Goal: Task Accomplishment & Management: Manage account settings

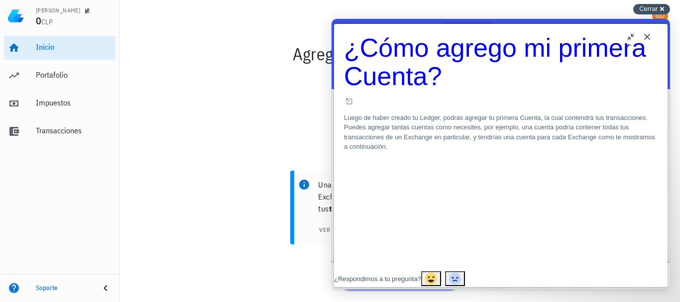
click at [642, 10] on span "Cerrar" at bounding box center [648, 8] width 18 height 7
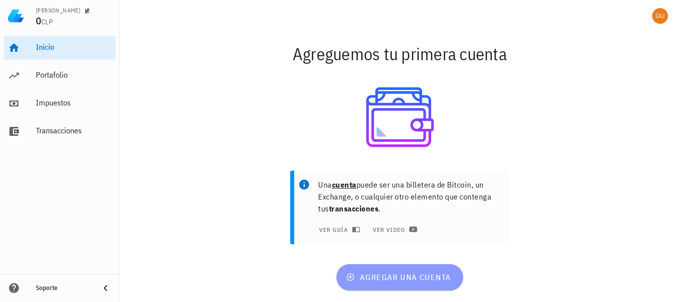
click at [414, 279] on span "agregar una cuenta" at bounding box center [399, 277] width 103 height 10
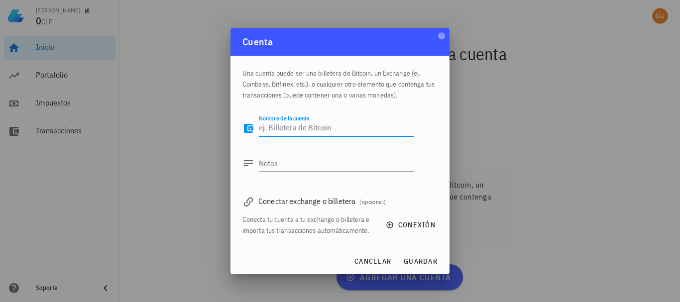
click at [289, 130] on textarea "Nombre de la cuenta" at bounding box center [336, 128] width 155 height 16
type textarea "[PERSON_NAME]"
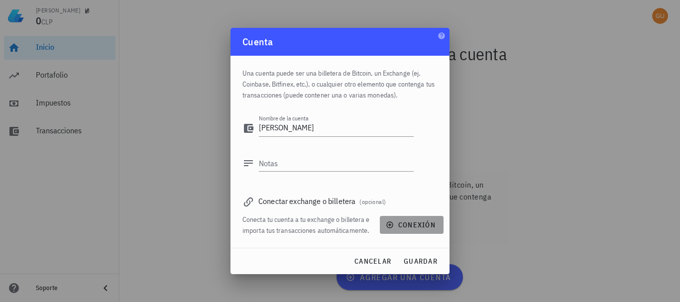
click at [408, 222] on span "conexión" at bounding box center [412, 225] width 48 height 9
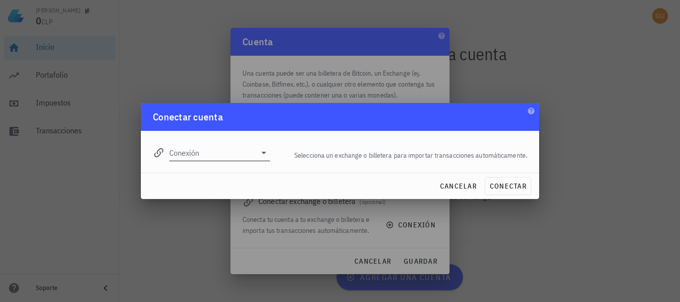
click at [215, 151] on input "Conexión" at bounding box center [212, 153] width 87 height 16
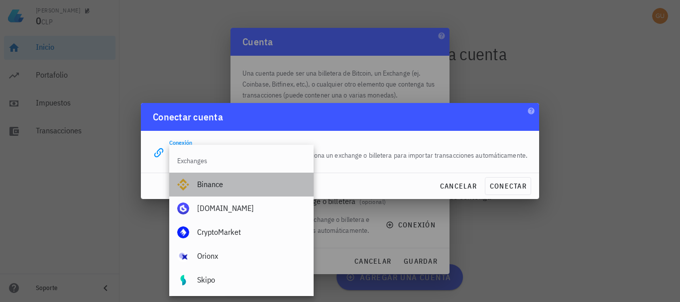
click at [211, 185] on div "Binance" at bounding box center [251, 184] width 109 height 9
type input "Binance"
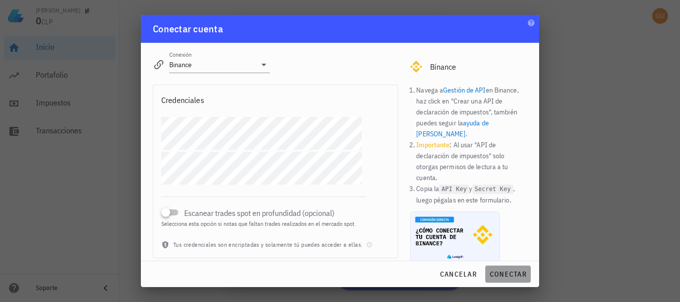
click at [500, 271] on span "conectar" at bounding box center [507, 274] width 37 height 9
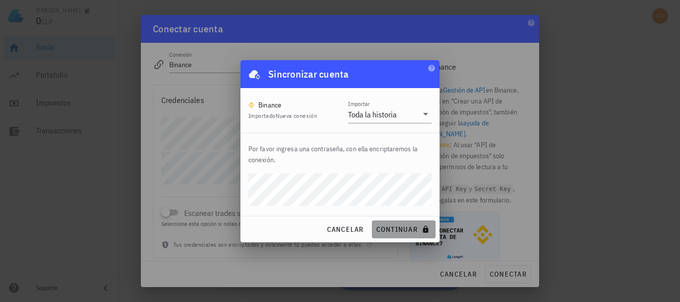
click at [392, 230] on span "continuar" at bounding box center [404, 229] width 56 height 9
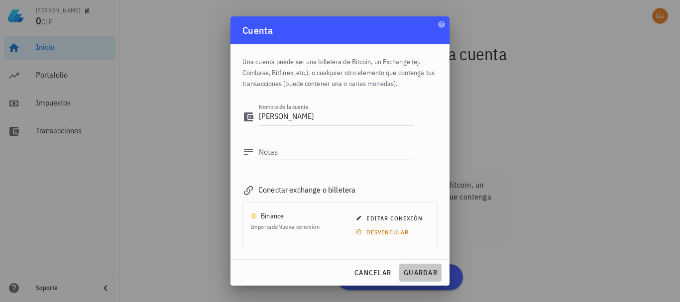
click at [421, 270] on span "guardar" at bounding box center [420, 272] width 34 height 9
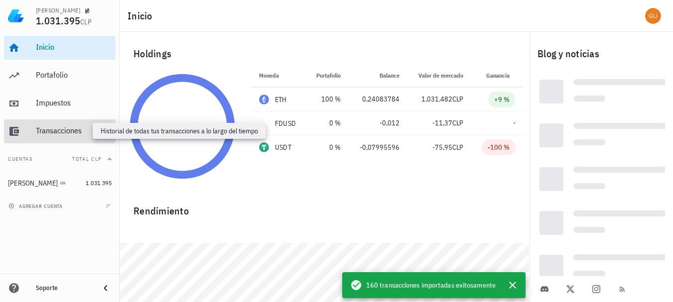
click at [67, 128] on div "Transacciones" at bounding box center [74, 130] width 76 height 9
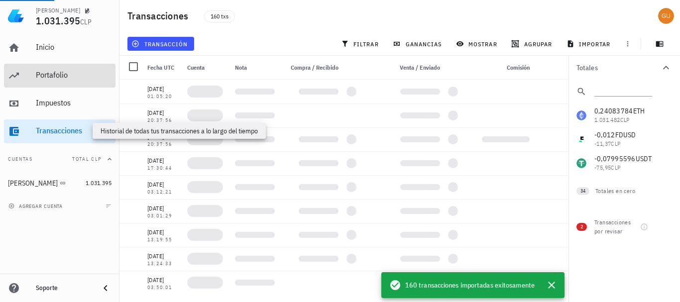
click at [53, 72] on div "Portafolio" at bounding box center [74, 74] width 76 height 9
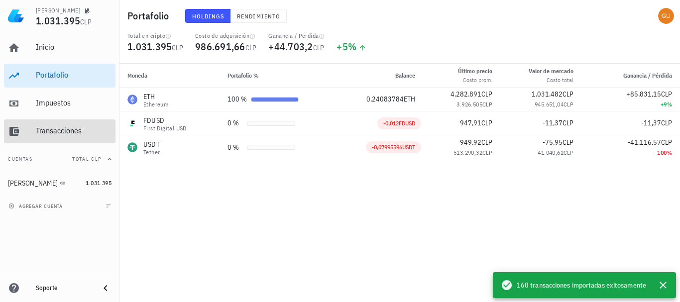
click at [87, 140] on div "Transacciones" at bounding box center [74, 131] width 76 height 22
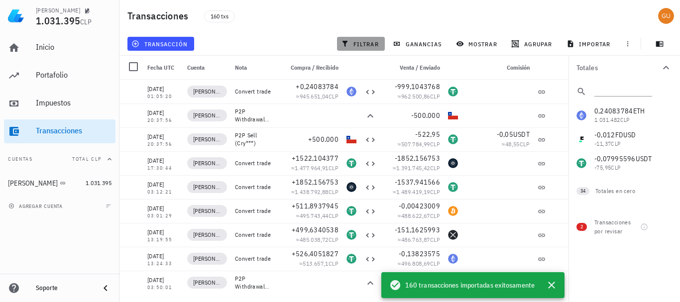
click at [362, 46] on span "filtrar" at bounding box center [361, 44] width 36 height 8
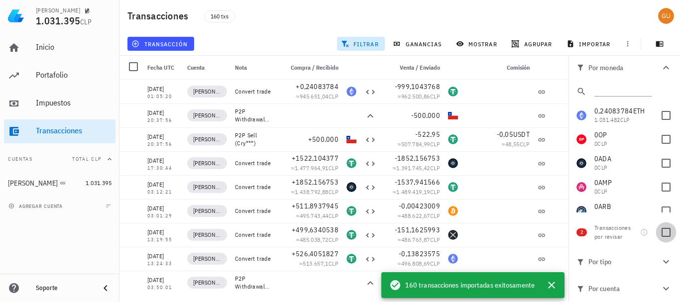
click at [667, 233] on div at bounding box center [666, 232] width 17 height 17
checkbox input "true"
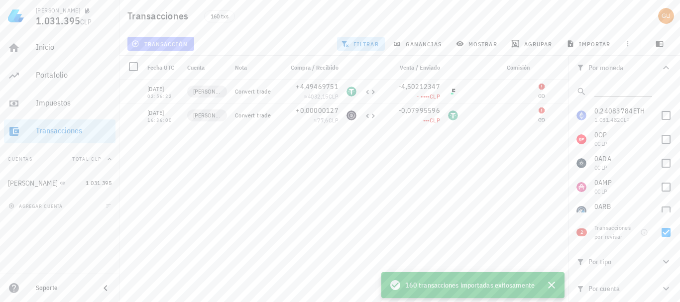
click at [180, 45] on span "transacción" at bounding box center [160, 44] width 54 height 8
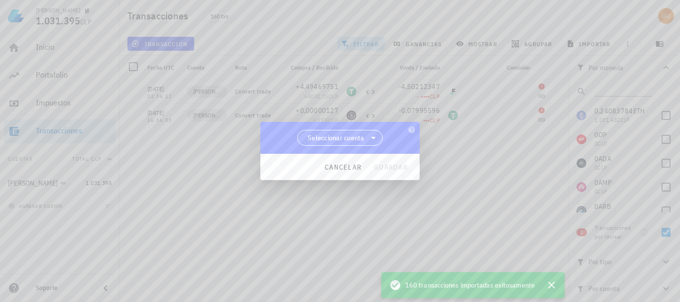
click at [336, 137] on span "Seleccionar cuenta" at bounding box center [336, 138] width 57 height 10
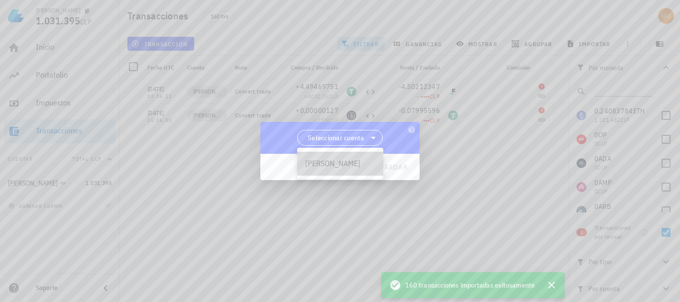
click at [347, 163] on div "[PERSON_NAME]" at bounding box center [340, 163] width 70 height 9
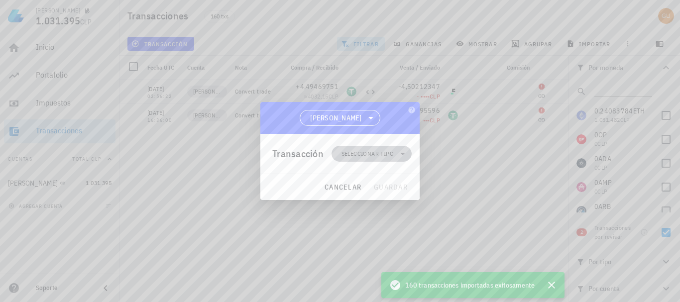
click at [381, 151] on span "Seleccionar tipo" at bounding box center [368, 154] width 52 height 10
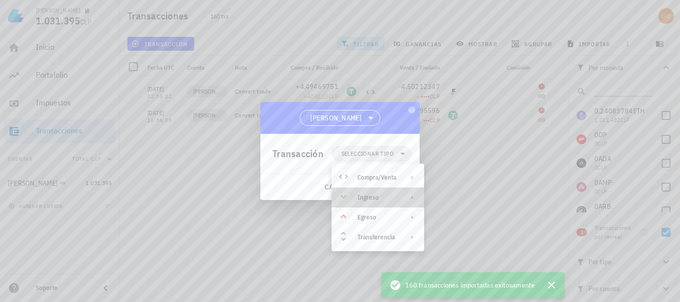
click at [378, 193] on div "Ingreso" at bounding box center [378, 198] width 93 height 20
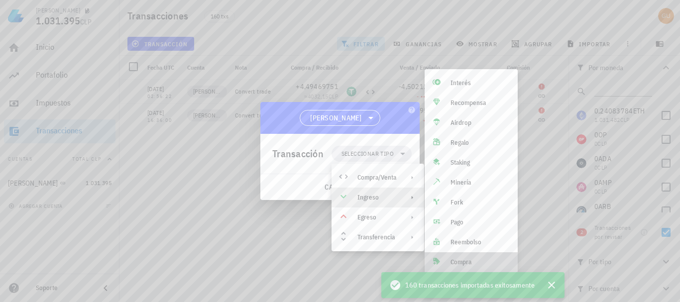
click at [467, 257] on div "Compra" at bounding box center [471, 262] width 93 height 20
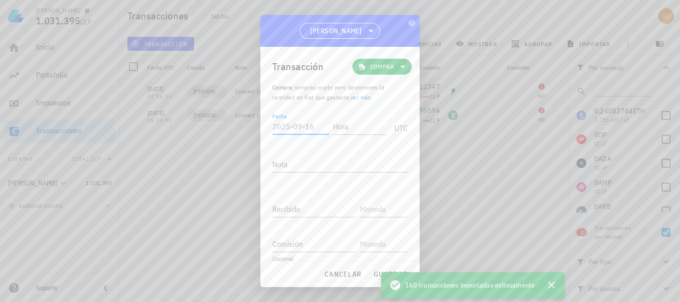
click at [306, 128] on input "Fecha" at bounding box center [300, 127] width 57 height 16
type input "[DATE]"
type input "16:30:00"
click at [301, 208] on input "Recibido" at bounding box center [314, 209] width 84 height 16
paste input "0,07995596"
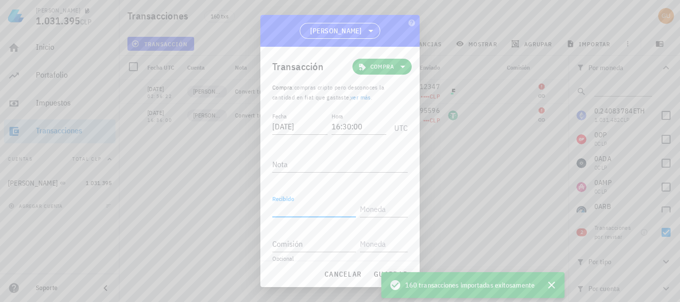
type input "0,07995596"
click at [373, 212] on input "text" at bounding box center [383, 209] width 46 height 16
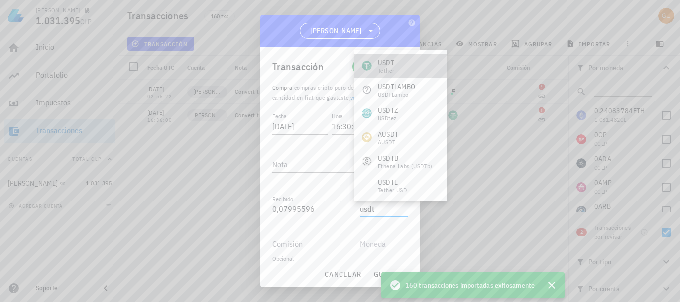
click at [394, 64] on div "USDT" at bounding box center [386, 63] width 16 height 10
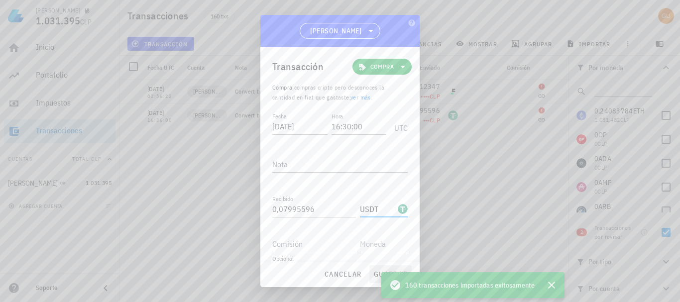
type input "USDT"
click at [375, 273] on span "guardar" at bounding box center [390, 274] width 34 height 9
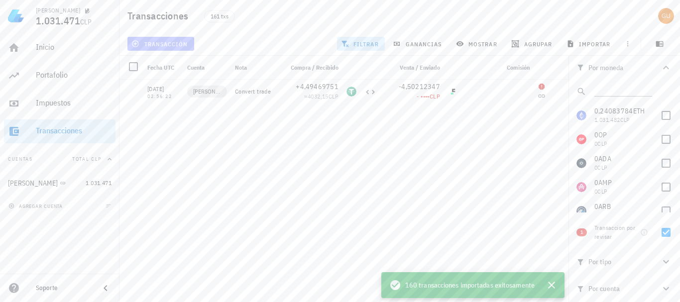
click at [186, 48] on button "transacción" at bounding box center [160, 44] width 67 height 14
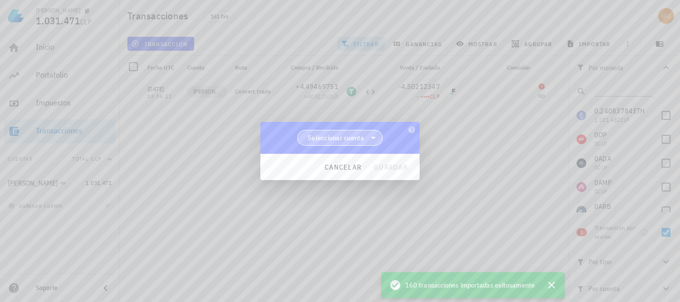
click at [348, 135] on span "Seleccionar cuenta" at bounding box center [336, 138] width 57 height 10
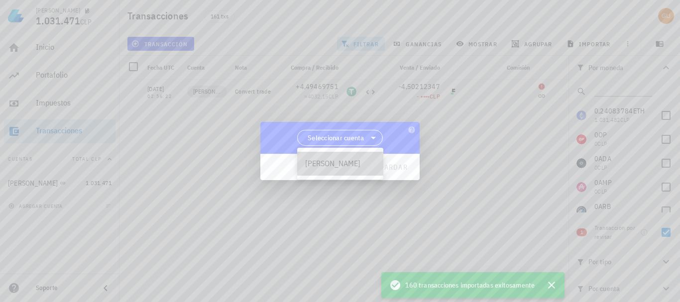
click at [337, 156] on div "[PERSON_NAME]" at bounding box center [340, 164] width 86 height 24
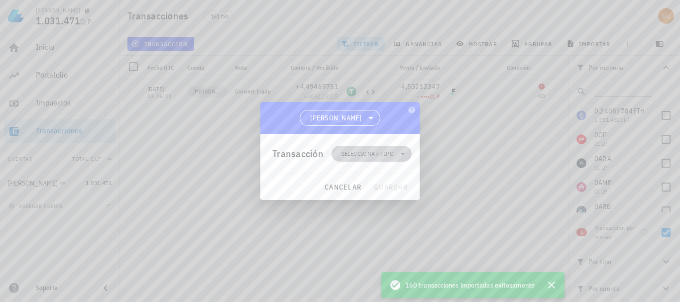
click at [368, 153] on span "Seleccionar tipo" at bounding box center [368, 154] width 52 height 10
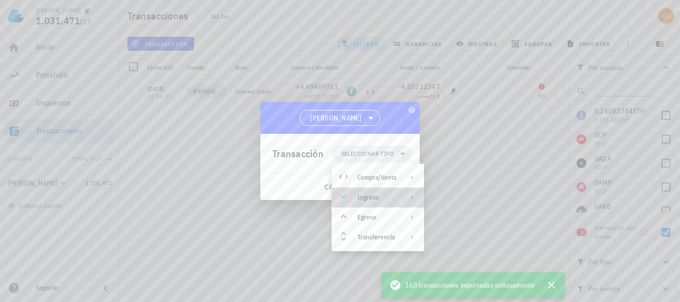
click at [371, 200] on div "Ingreso" at bounding box center [377, 198] width 39 height 8
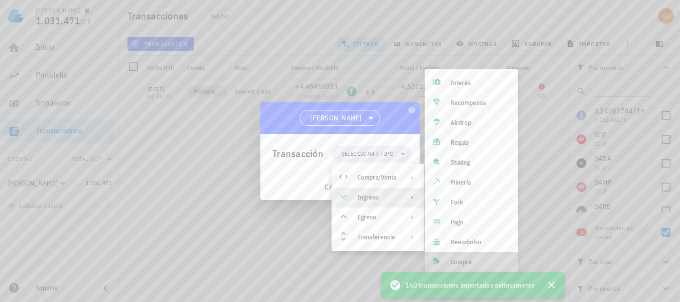
click at [482, 262] on div "Compra" at bounding box center [480, 262] width 59 height 8
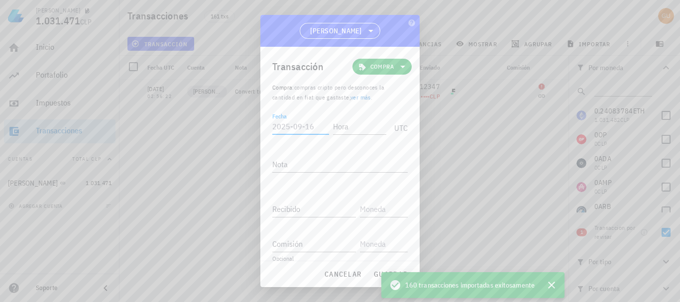
click at [298, 126] on input "Fecha" at bounding box center [300, 127] width 57 height 16
type input "[DATE]"
type input "02:55:00"
click at [306, 207] on input "Recibido" at bounding box center [314, 209] width 84 height 16
paste input "0,07995596"
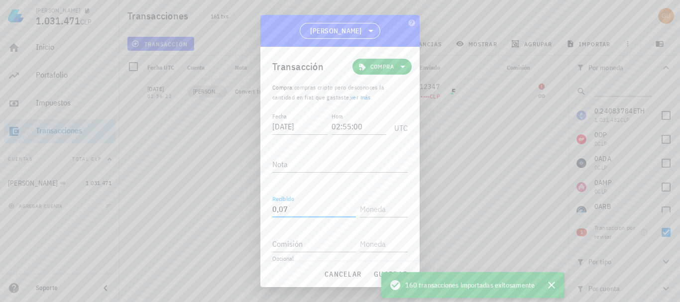
type input "0"
paste input "0,01"
type input "0,01"
click at [367, 214] on input "text" at bounding box center [383, 209] width 46 height 16
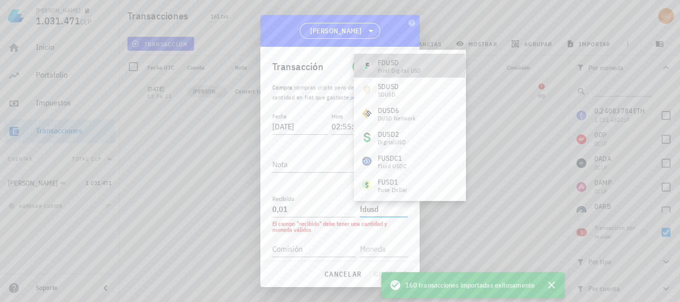
click at [403, 64] on div "FDUSD" at bounding box center [399, 63] width 43 height 10
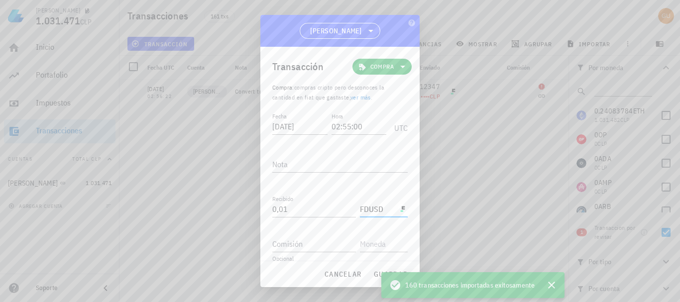
type input "FDUSD"
click at [377, 274] on span "guardar" at bounding box center [390, 274] width 34 height 9
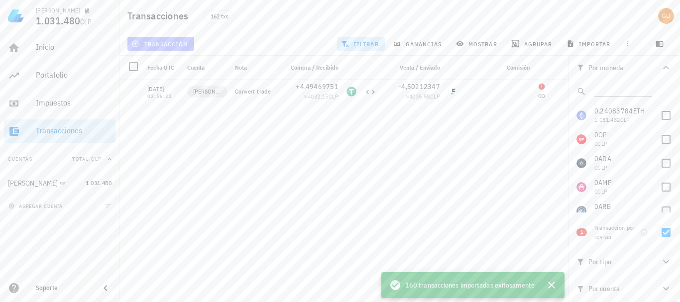
click at [180, 44] on span "transacción" at bounding box center [160, 44] width 54 height 8
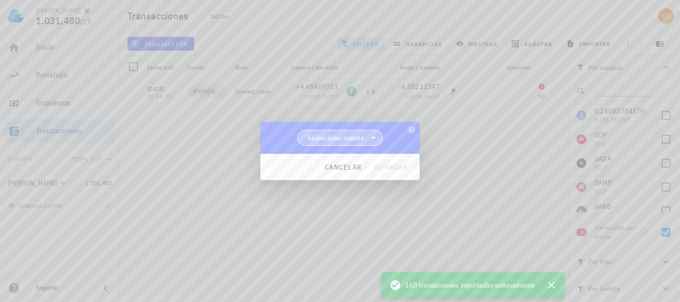
click at [370, 138] on icon at bounding box center [373, 138] width 12 height 12
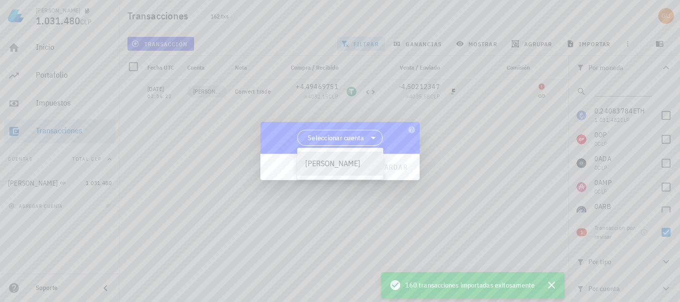
click at [344, 164] on div "[PERSON_NAME]" at bounding box center [340, 163] width 70 height 9
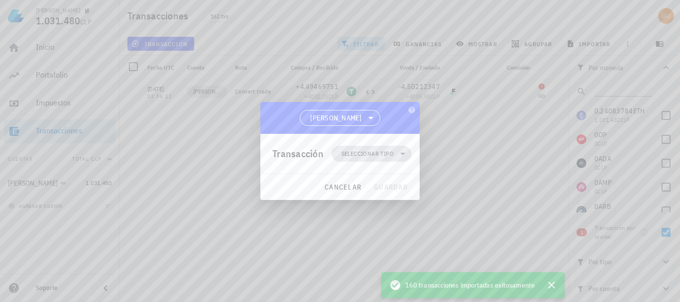
click at [369, 155] on span "Seleccionar tipo" at bounding box center [368, 154] width 52 height 10
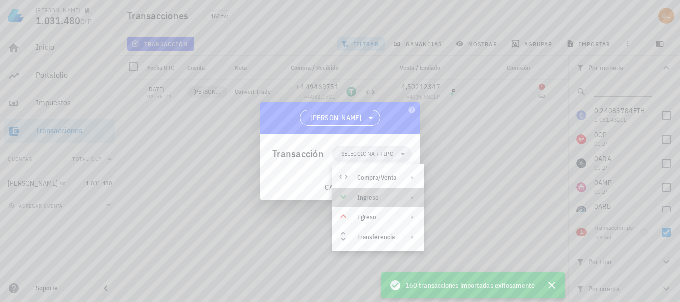
click at [398, 195] on div "Ingreso" at bounding box center [378, 198] width 93 height 20
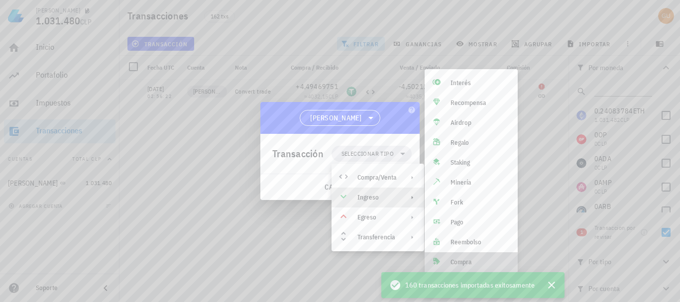
click at [466, 260] on div "Compra" at bounding box center [480, 262] width 59 height 8
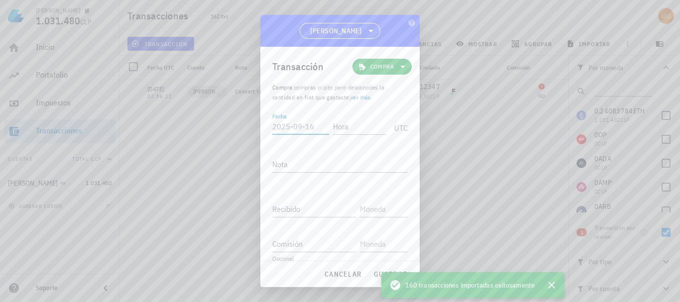
click at [292, 127] on input "Fecha" at bounding box center [300, 127] width 57 height 16
type input "[DATE]"
type input "02:56:21"
click at [300, 211] on input "Recibido" at bounding box center [314, 209] width 84 height 16
paste input "2"
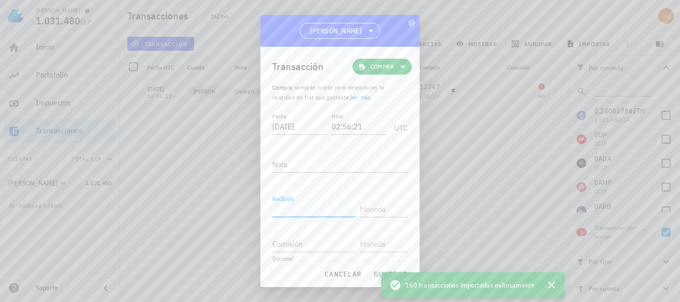
type input "2"
type input "0,002"
click at [366, 210] on input "text" at bounding box center [383, 209] width 46 height 16
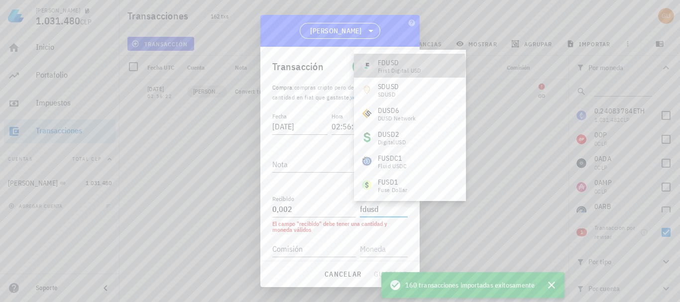
click at [391, 62] on div "FDUSD" at bounding box center [399, 63] width 43 height 10
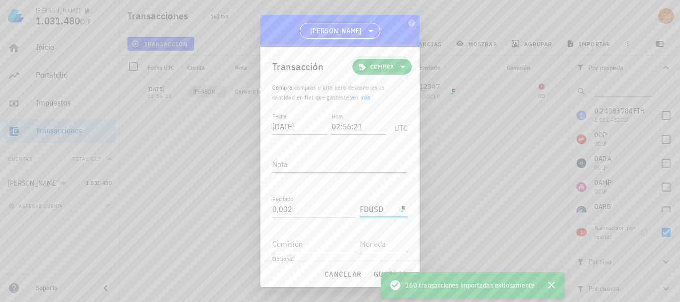
type input "FDUSD"
click at [374, 273] on span "guardar" at bounding box center [390, 274] width 34 height 9
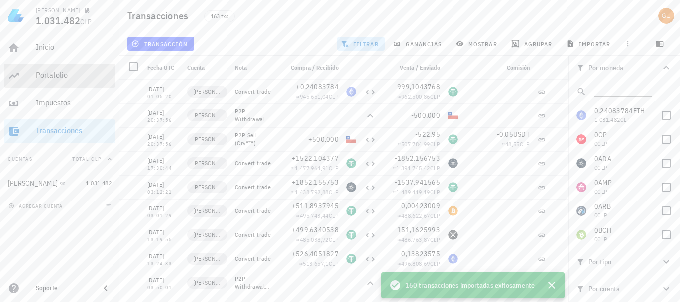
click at [77, 78] on div "Portafolio" at bounding box center [74, 74] width 76 height 9
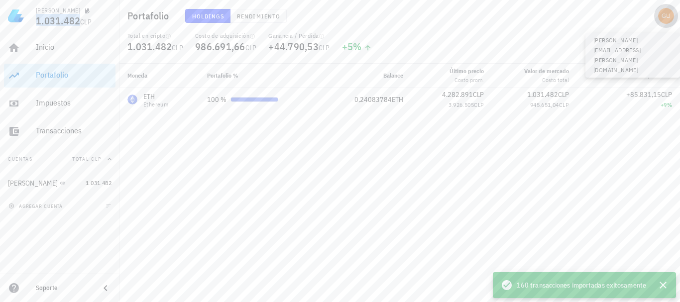
click at [667, 17] on div "avatar" at bounding box center [666, 16] width 16 height 16
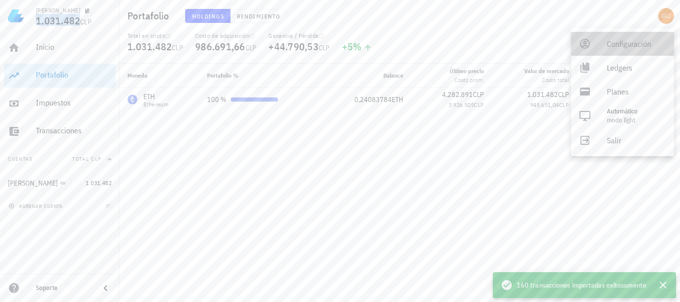
click at [626, 43] on div "Configuración" at bounding box center [636, 44] width 59 height 20
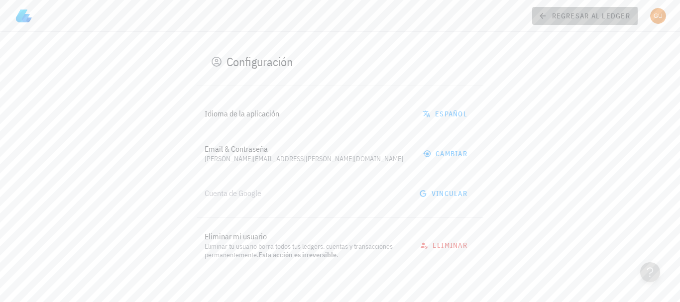
click at [589, 12] on span "regresar al ledger" at bounding box center [585, 15] width 90 height 9
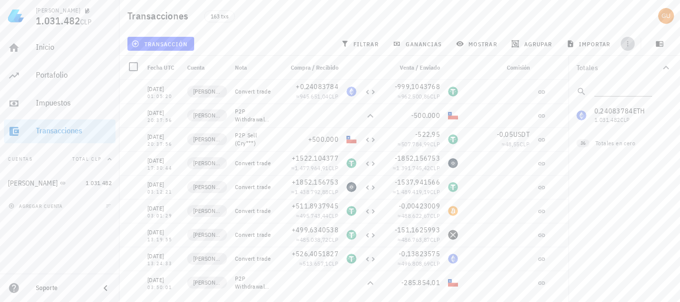
click at [627, 43] on icon "button" at bounding box center [628, 44] width 8 height 8
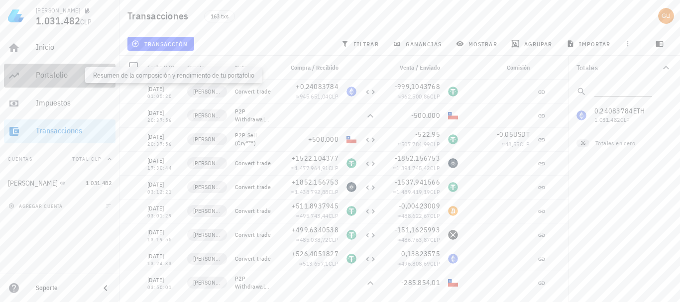
click at [74, 71] on div "Portafolio" at bounding box center [74, 74] width 76 height 9
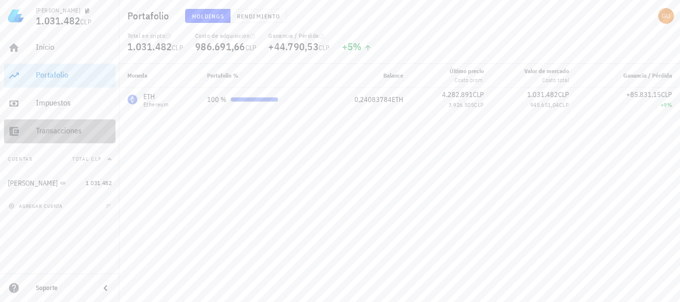
click at [65, 133] on div "Transacciones" at bounding box center [74, 130] width 76 height 9
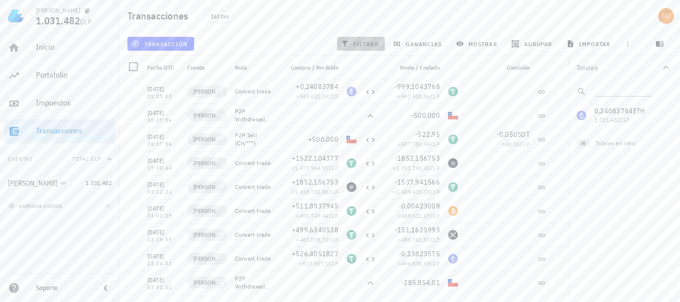
click at [359, 40] on span "filtrar" at bounding box center [361, 44] width 36 height 8
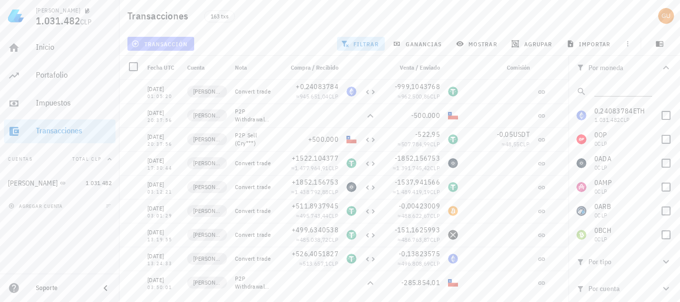
click at [173, 38] on button "transacción" at bounding box center [160, 44] width 67 height 14
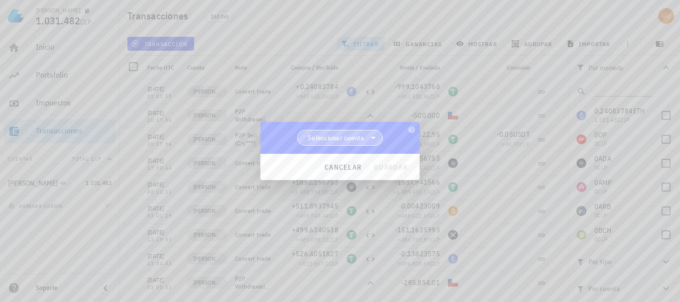
click at [371, 132] on icon at bounding box center [373, 138] width 12 height 12
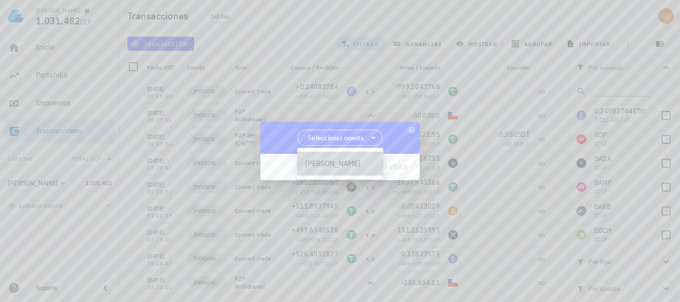
click at [346, 163] on div "[PERSON_NAME]" at bounding box center [340, 163] width 70 height 9
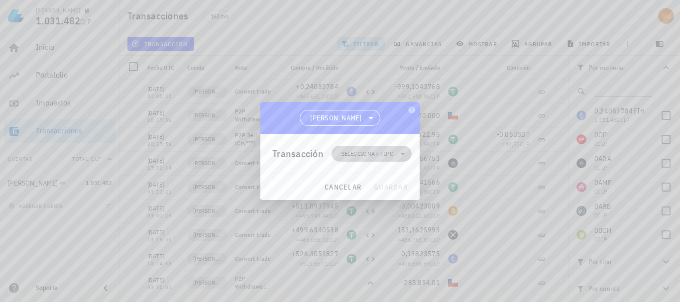
click at [378, 156] on span "Seleccionar tipo" at bounding box center [368, 154] width 52 height 10
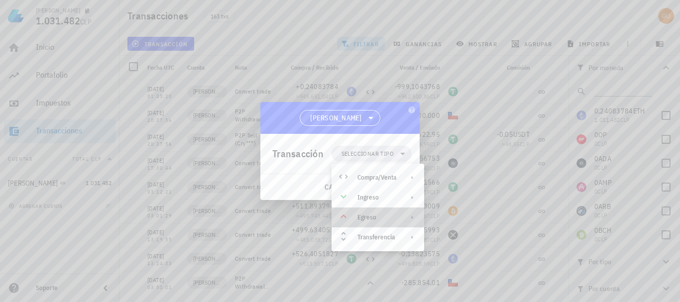
click at [375, 216] on div "Egreso" at bounding box center [377, 218] width 39 height 8
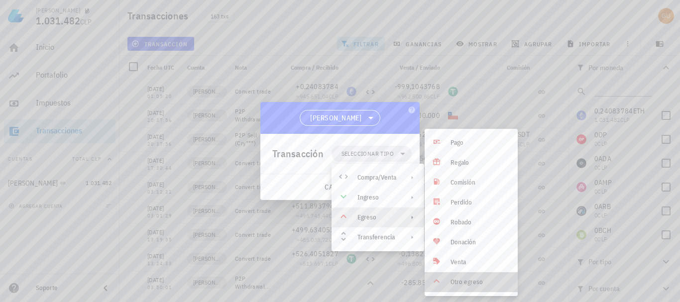
click at [457, 278] on div "Otro egreso" at bounding box center [471, 282] width 93 height 20
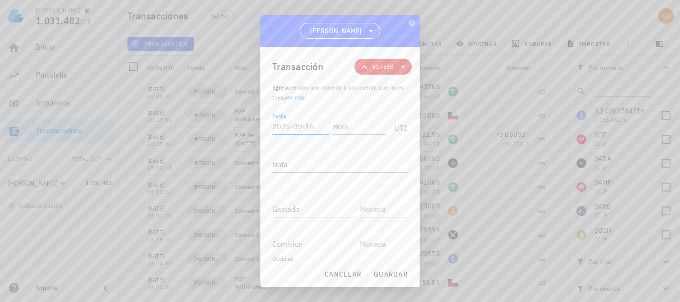
click at [297, 126] on input "Fecha" at bounding box center [300, 127] width 57 height 16
click at [311, 162] on textarea "Nota" at bounding box center [339, 164] width 135 height 16
type textarea "retiro"
click at [303, 206] on input "Gastado" at bounding box center [314, 209] width 84 height 16
type input "0,00714"
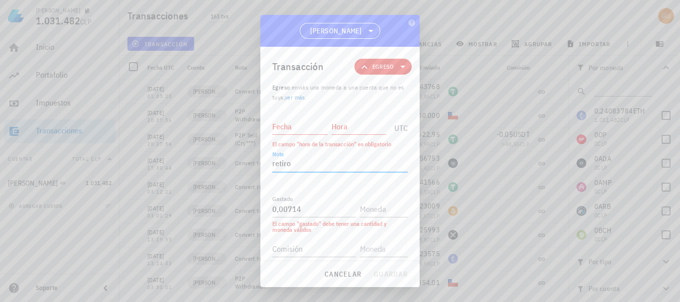
click at [325, 162] on textarea "retiro" at bounding box center [339, 164] width 135 height 16
paste textarea "“Ajuste de balance con Binance”"
type textarea "“Ajuste de balance con Binance”"
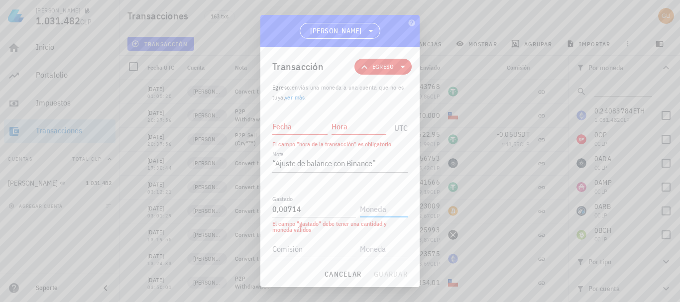
click at [370, 211] on input "text" at bounding box center [383, 209] width 46 height 16
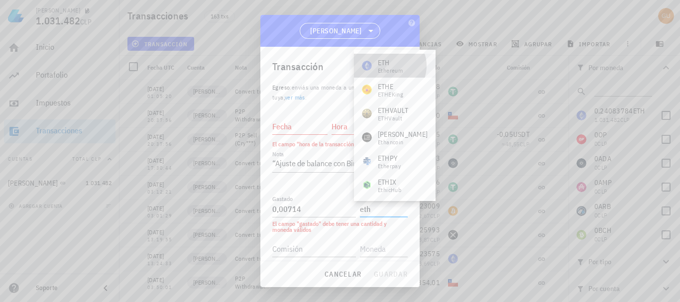
click at [388, 64] on div "ETH" at bounding box center [390, 63] width 25 height 10
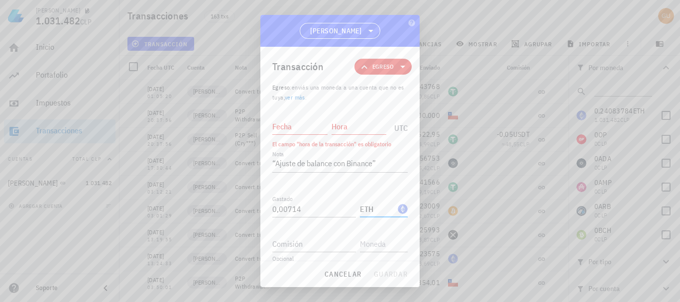
type input "ETH"
click at [292, 125] on input "Fecha" at bounding box center [299, 127] width 55 height 16
type input "[DATE]"
type input "02:00:00"
click at [384, 273] on span "guardar" at bounding box center [390, 274] width 34 height 9
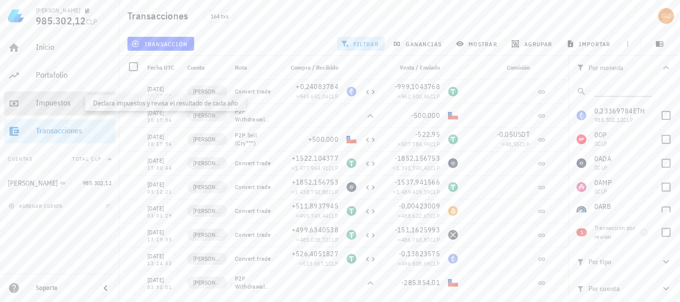
click at [47, 100] on div "Impuestos" at bounding box center [74, 102] width 76 height 9
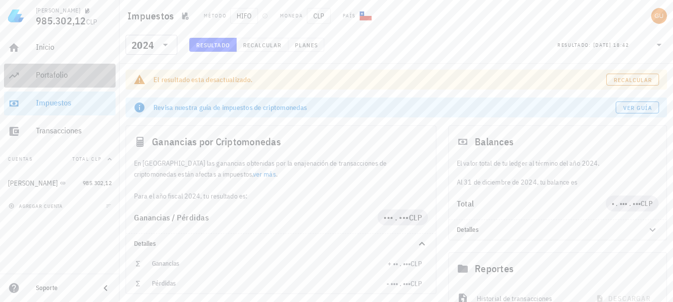
click at [88, 75] on div "Portafolio" at bounding box center [74, 74] width 76 height 9
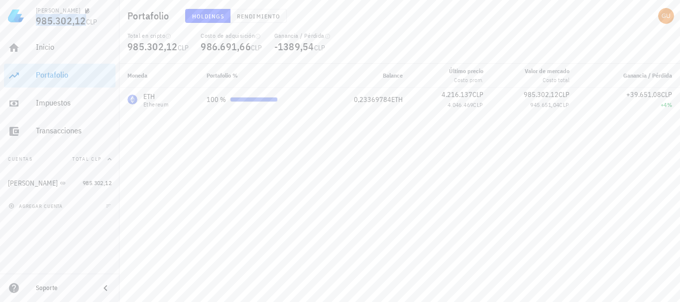
click at [76, 21] on span "985.302,12" at bounding box center [61, 20] width 50 height 13
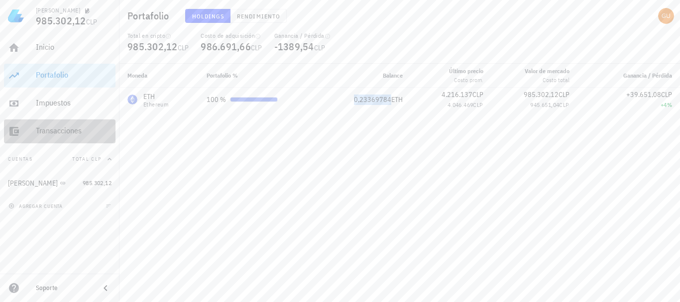
click at [71, 124] on div "Transacciones" at bounding box center [74, 131] width 76 height 22
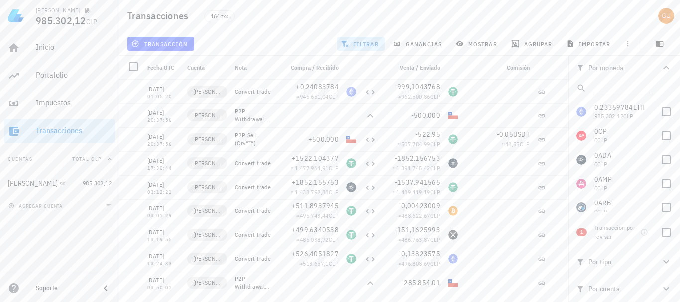
scroll to position [18, 0]
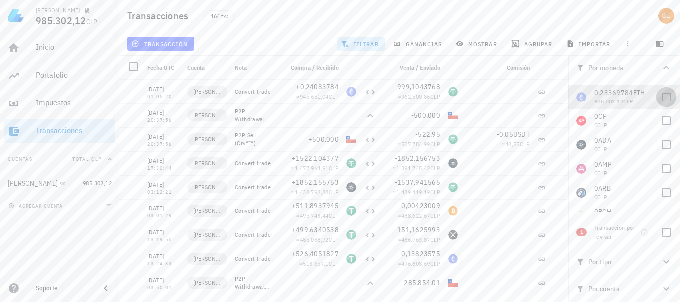
click at [659, 97] on div at bounding box center [666, 97] width 17 height 17
checkbox input "true"
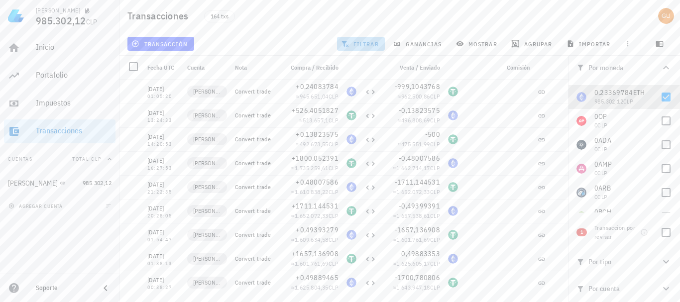
click at [360, 39] on button "filtrar" at bounding box center [361, 44] width 48 height 14
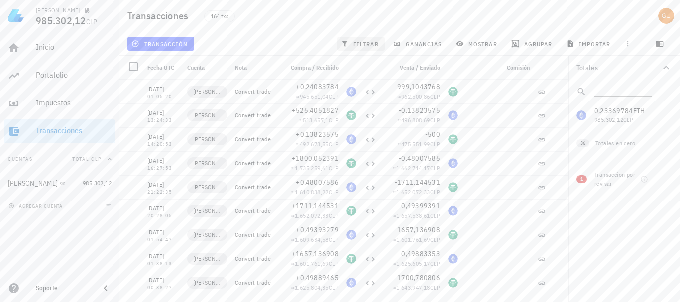
scroll to position [0, 0]
click at [611, 110] on div "0,23369784 ETH 985.302,12 CLP 0 OP 0 CLP 0 ADA 0 CLP 0 AMP 0 CLP 0 ARB 0 CLP 0 …" at bounding box center [625, 116] width 112 height 24
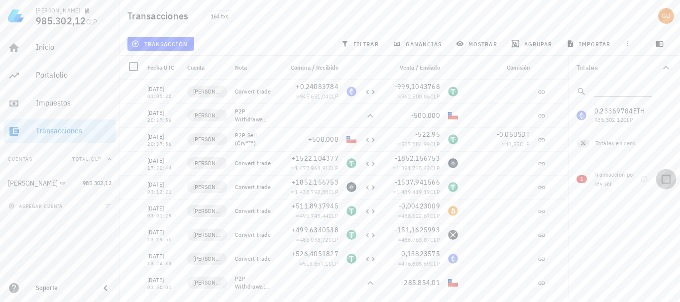
click at [666, 182] on div at bounding box center [666, 179] width 17 height 17
checkbox input "true"
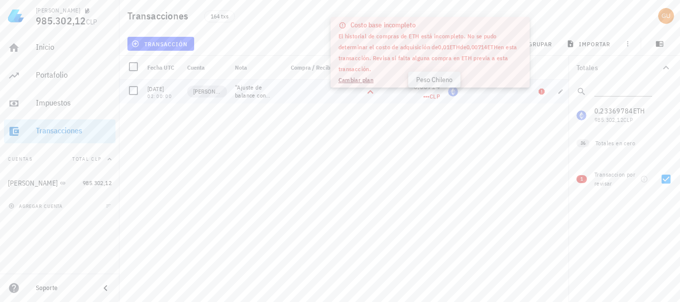
click at [433, 98] on span "CLP" at bounding box center [435, 96] width 10 height 7
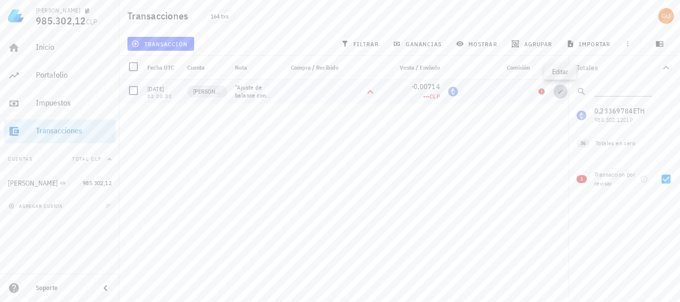
click at [560, 92] on icon "button" at bounding box center [561, 91] width 4 height 4
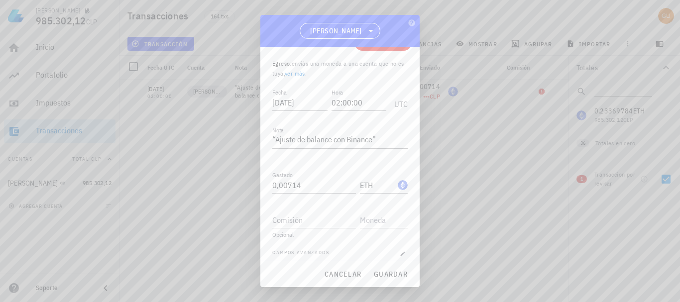
scroll to position [32, 0]
click at [400, 246] on icon "button" at bounding box center [403, 246] width 6 height 6
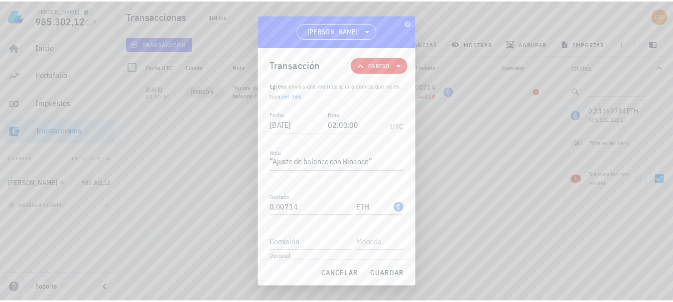
scroll to position [0, 0]
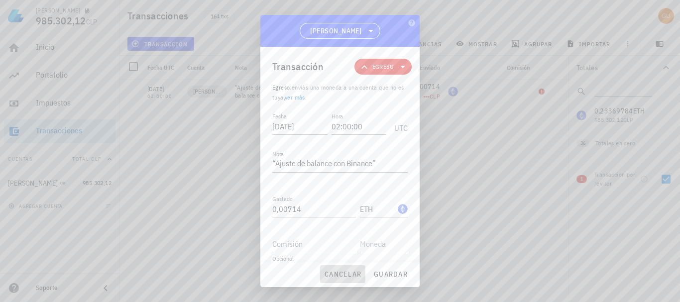
click at [343, 279] on button "cancelar" at bounding box center [342, 274] width 45 height 18
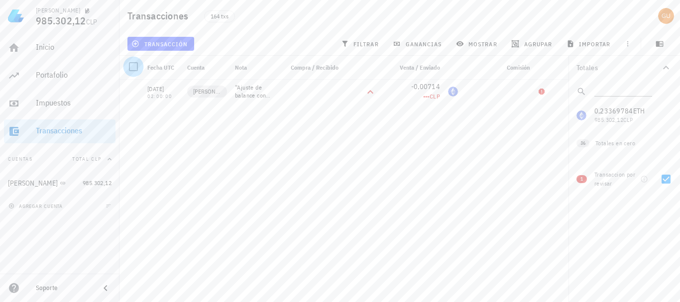
click at [130, 64] on div at bounding box center [133, 66] width 17 height 17
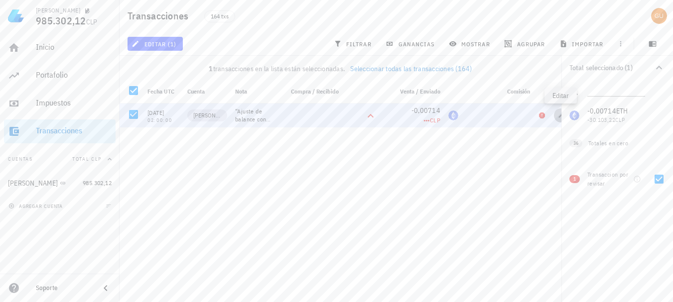
click at [557, 119] on button "button" at bounding box center [561, 116] width 14 height 14
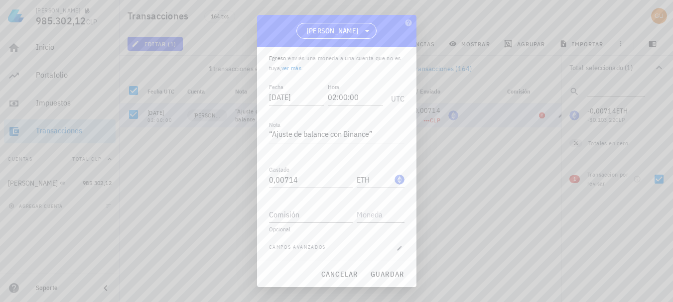
scroll to position [32, 0]
click at [397, 245] on icon "button" at bounding box center [399, 246] width 4 height 4
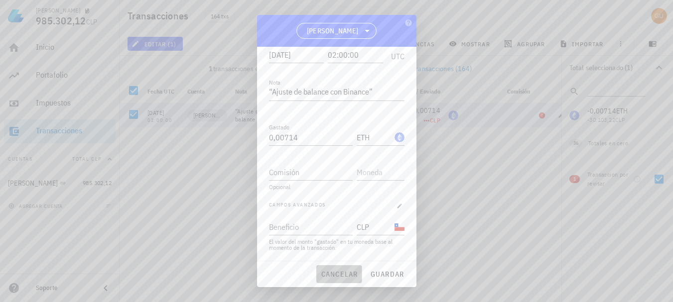
click at [344, 270] on span "cancelar" at bounding box center [338, 274] width 37 height 9
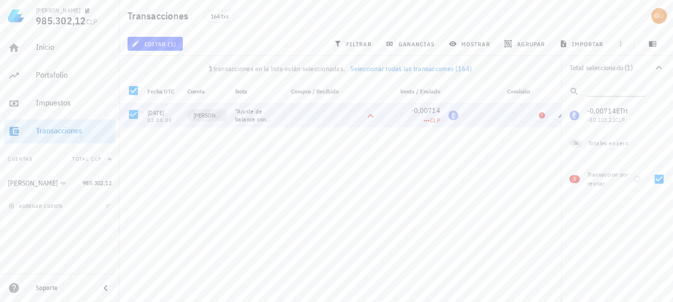
scroll to position [32, 0]
click at [165, 42] on span "editar (1)" at bounding box center [154, 44] width 43 height 8
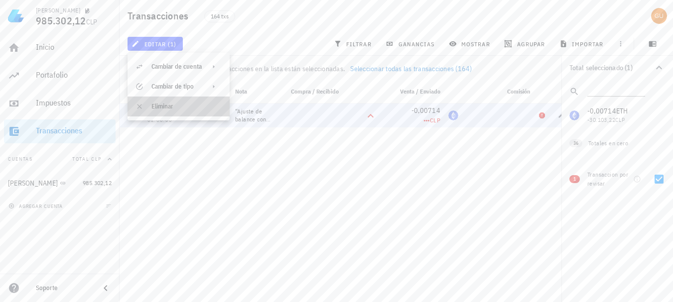
click at [166, 103] on div "Eliminar" at bounding box center [186, 107] width 70 height 8
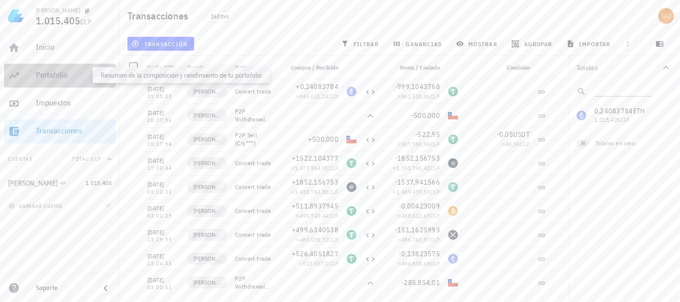
click at [63, 73] on div "Portafolio" at bounding box center [74, 74] width 76 height 9
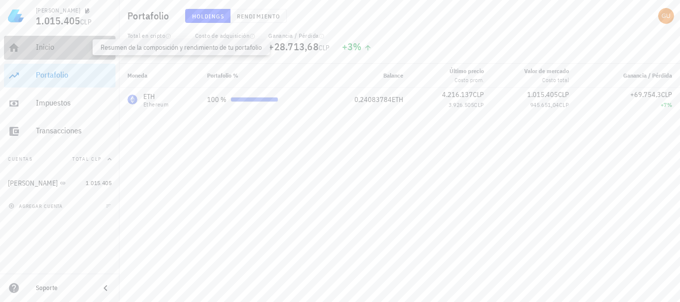
click at [50, 49] on div "Inicio" at bounding box center [74, 46] width 76 height 9
click at [53, 104] on div "Impuestos" at bounding box center [74, 102] width 76 height 9
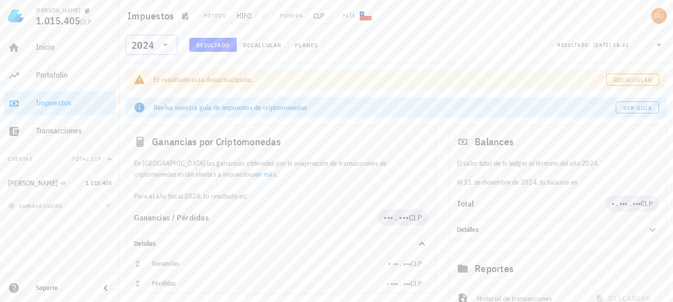
click at [167, 45] on icon at bounding box center [165, 45] width 5 height 2
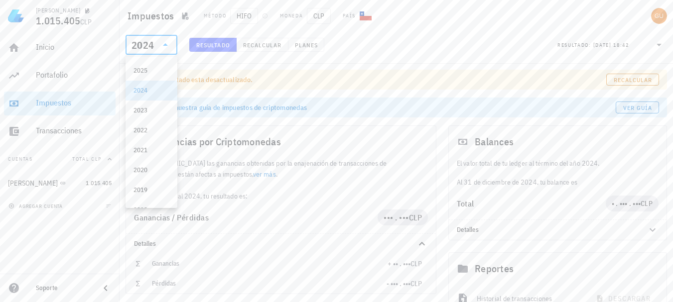
click at [167, 45] on icon at bounding box center [165, 44] width 5 height 2
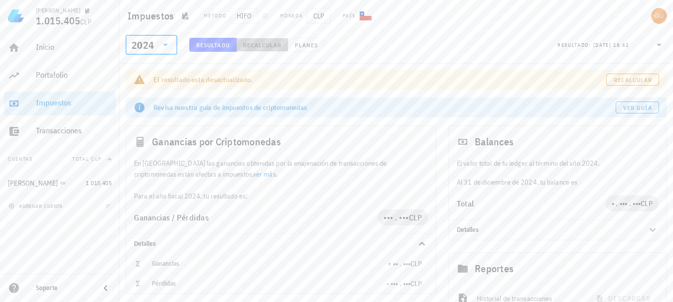
click at [261, 42] on span "Recalcular" at bounding box center [261, 44] width 39 height 7
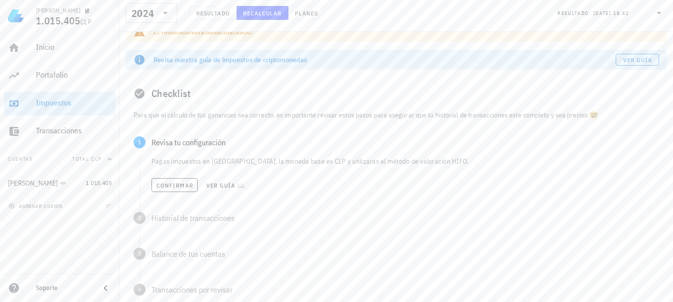
scroll to position [54, 0]
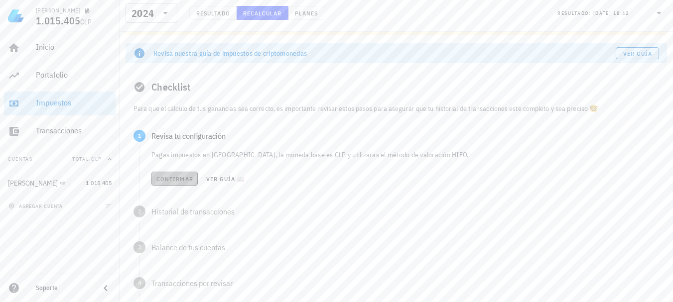
click at [168, 178] on span "Confirmar" at bounding box center [174, 178] width 37 height 7
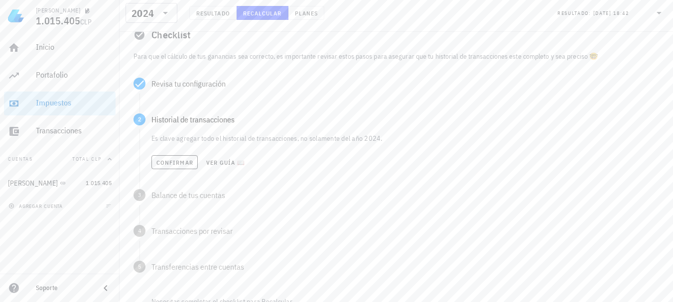
scroll to position [112, 0]
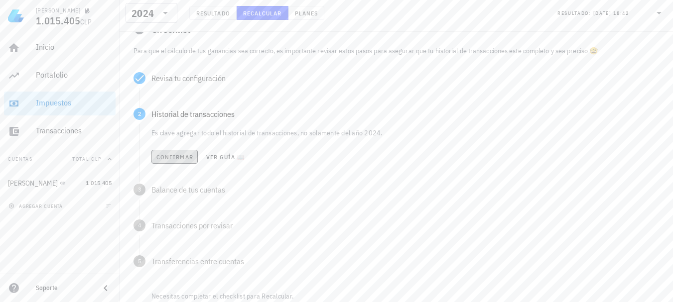
click at [171, 157] on span "Confirmar" at bounding box center [174, 156] width 37 height 7
click at [168, 194] on span "Confirmar" at bounding box center [174, 192] width 37 height 7
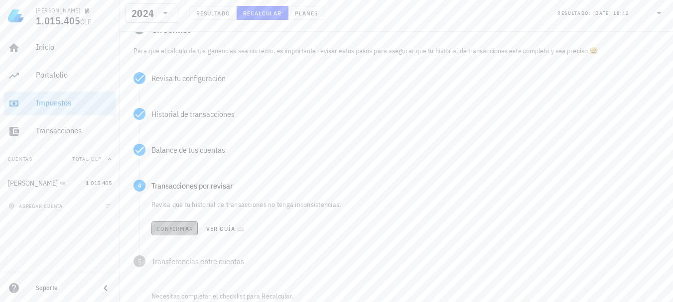
click at [167, 229] on span "Confirmar" at bounding box center [174, 228] width 37 height 7
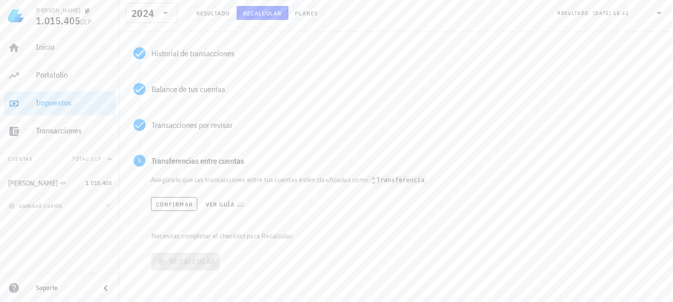
scroll to position [180, 0]
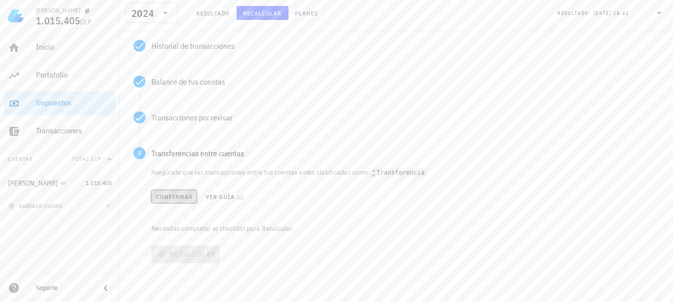
click at [182, 200] on span "Confirmar" at bounding box center [173, 196] width 37 height 7
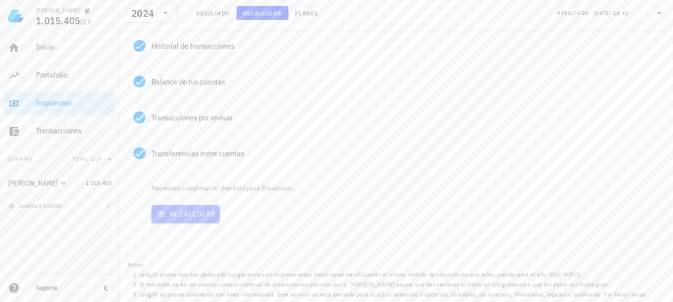
click at [186, 214] on span "Recalcular" at bounding box center [185, 214] width 60 height 9
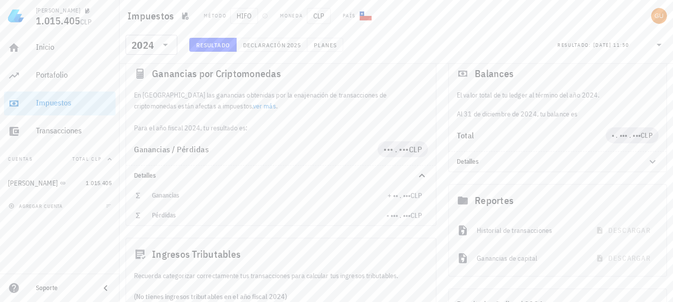
scroll to position [46, 0]
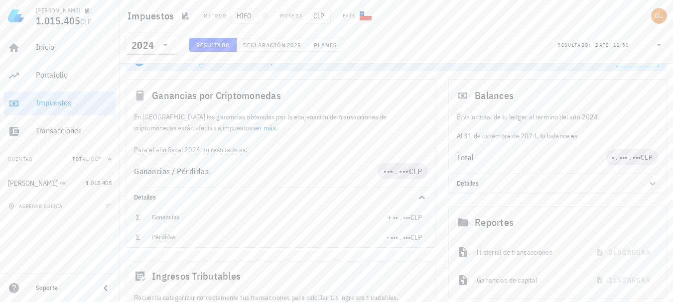
click at [668, 97] on div "Balances El valor total de tu ledger al término del año 2024. Al [DATE], tu bal…" at bounding box center [557, 136] width 231 height 127
click at [656, 105] on div "Balances" at bounding box center [558, 96] width 218 height 32
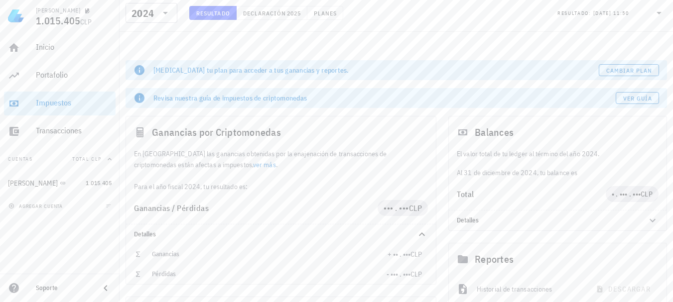
scroll to position [0, 0]
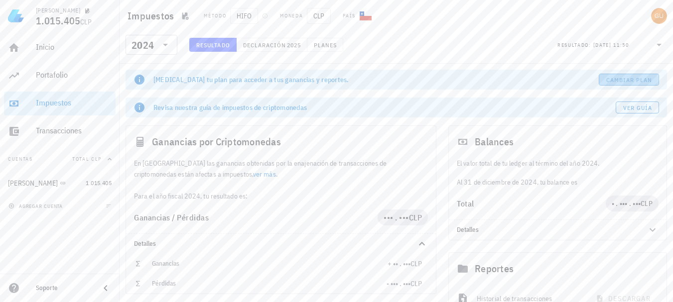
click at [646, 79] on span "Cambiar plan" at bounding box center [628, 79] width 47 height 7
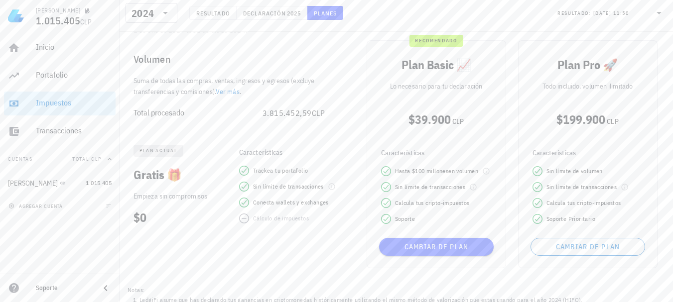
scroll to position [107, 0]
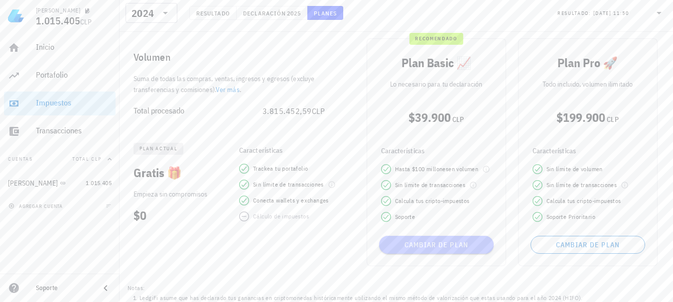
click at [424, 246] on span "Cambiar de plan" at bounding box center [436, 244] width 107 height 9
